Goal: Navigation & Orientation: Find specific page/section

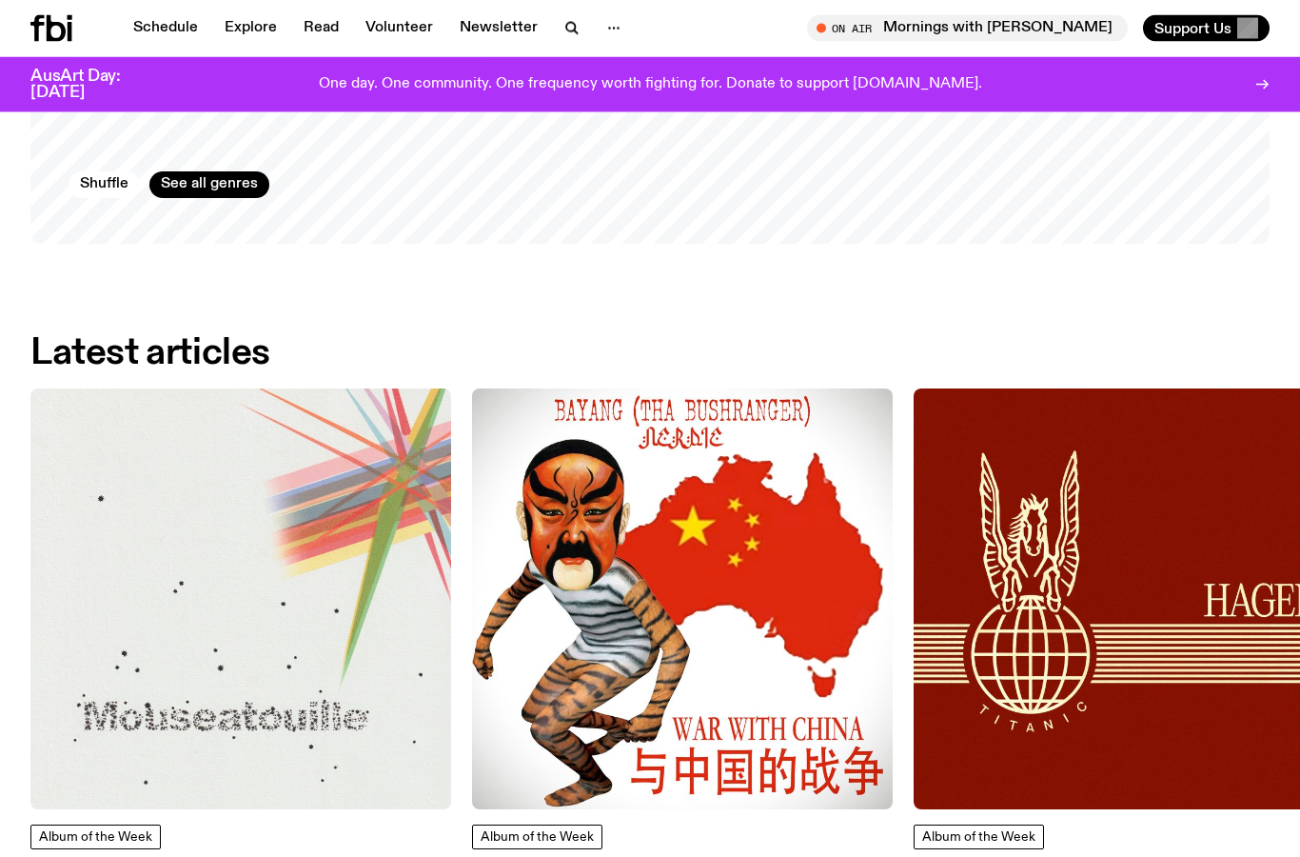
scroll to position [2045, 0]
click at [268, 598] on img at bounding box center [240, 598] width 421 height 421
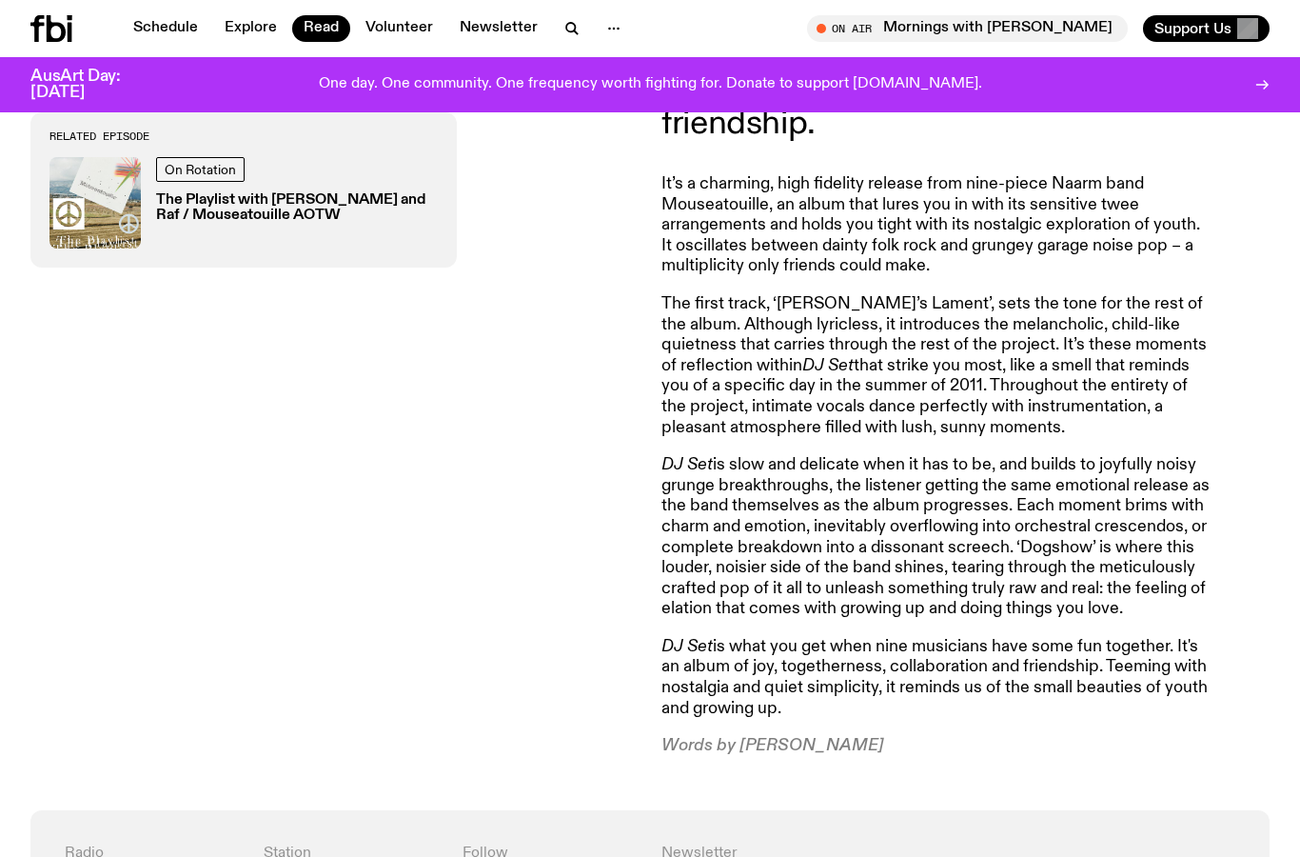
scroll to position [849, 0]
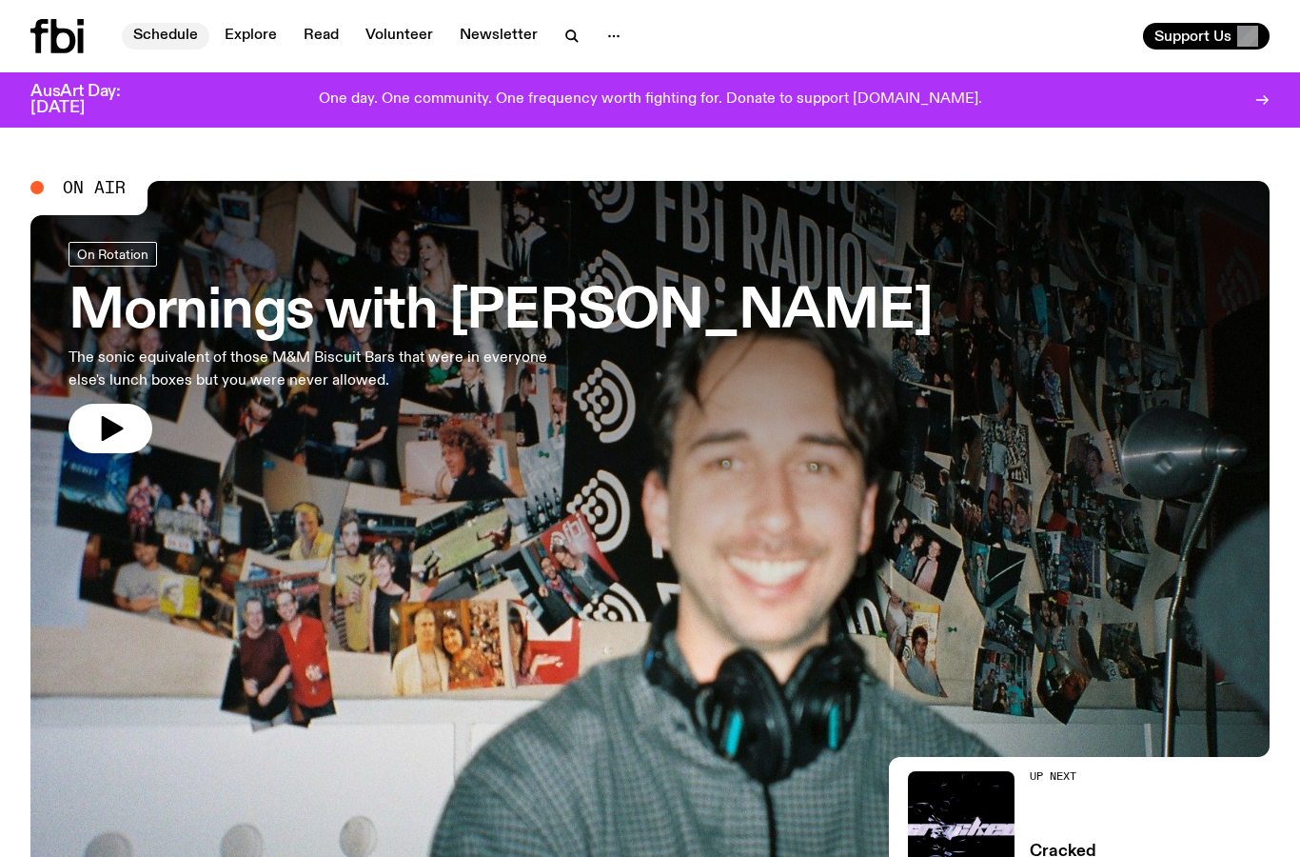
click at [164, 31] on link "Schedule" at bounding box center [166, 36] width 88 height 27
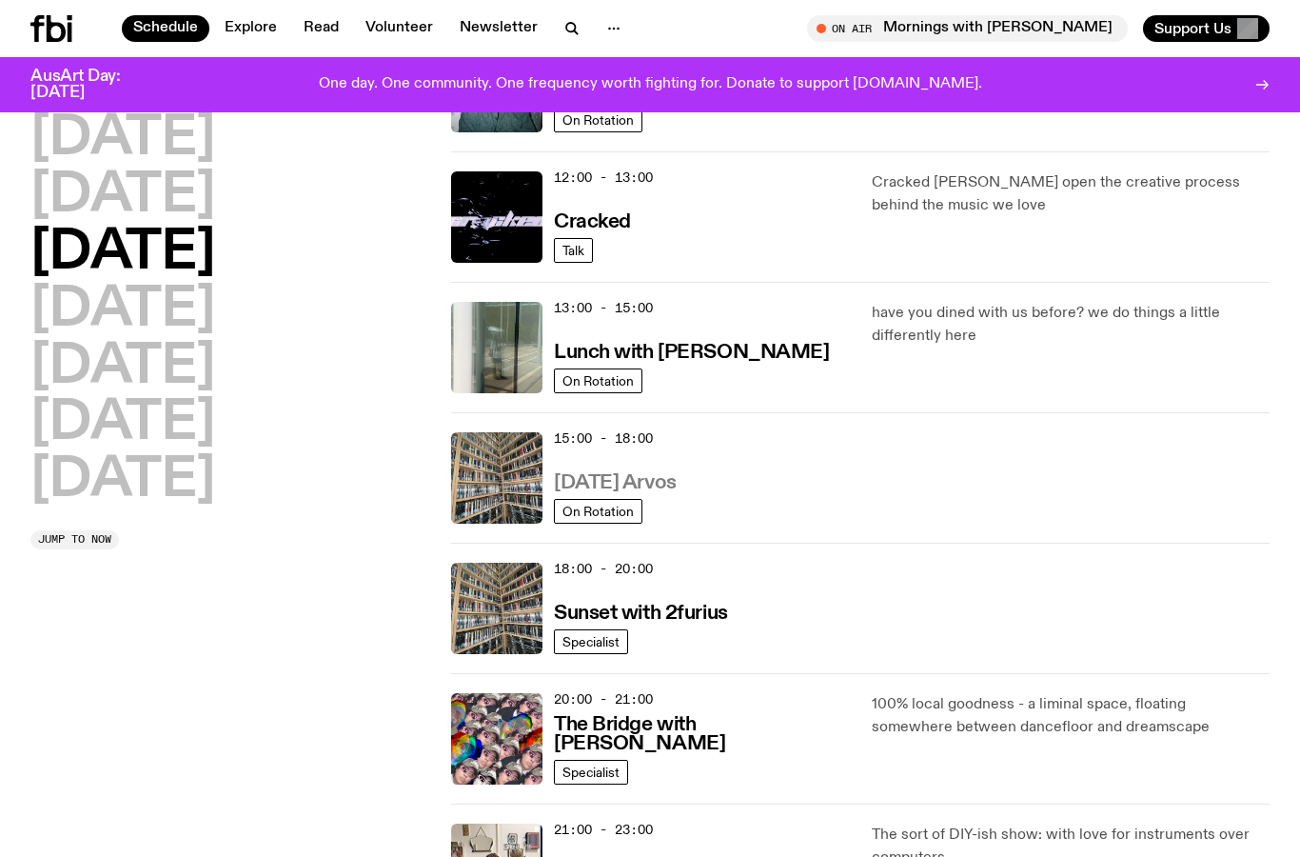
scroll to position [418, 0]
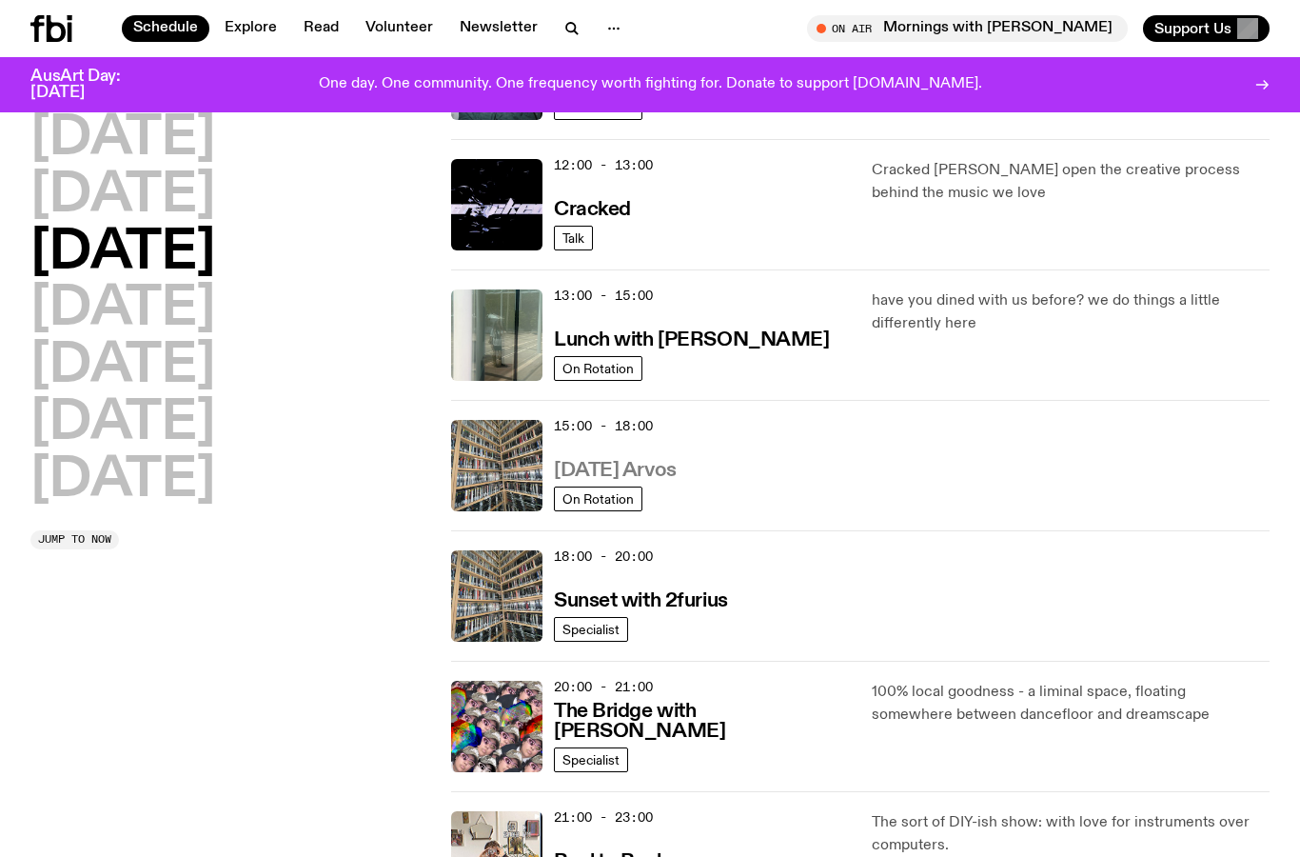
click at [591, 469] on h3 "Wednesday Arvos" at bounding box center [615, 471] width 123 height 20
